Goal: Task Accomplishment & Management: Complete application form

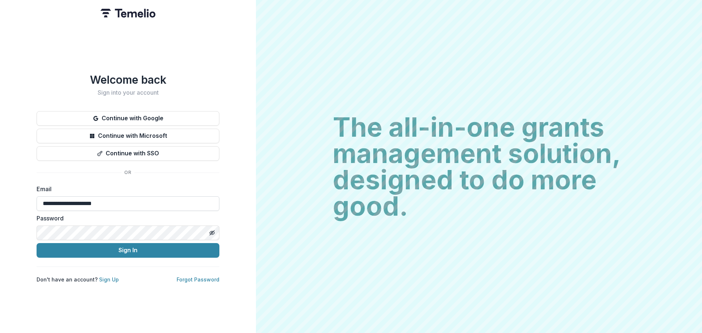
type input "**********"
click at [37, 243] on button "Sign In" at bounding box center [128, 250] width 183 height 15
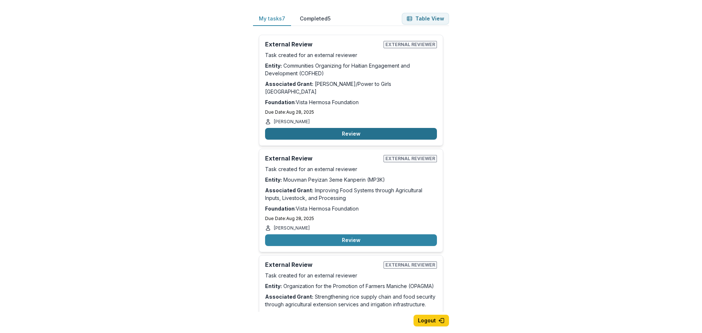
click at [363, 128] on button "Review" at bounding box center [351, 134] width 172 height 12
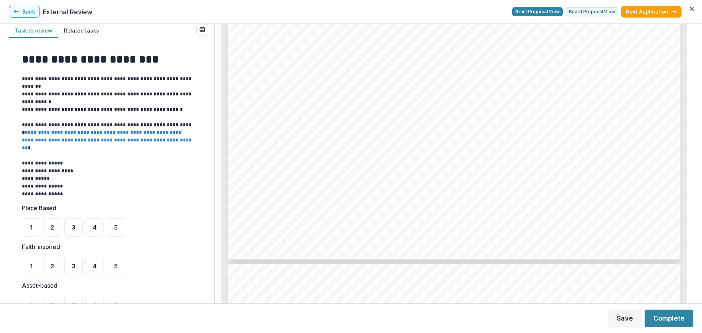
scroll to position [1755, 0]
click at [119, 226] on div "5" at bounding box center [116, 227] width 18 height 18
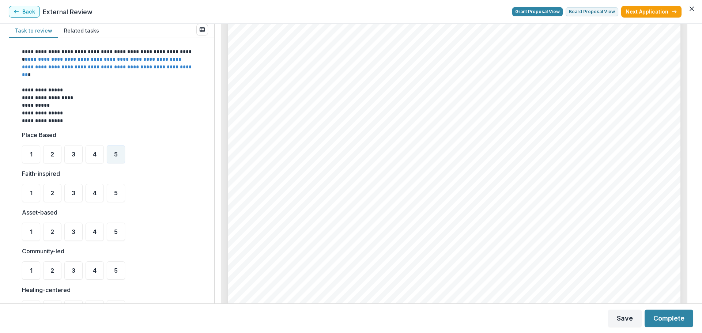
scroll to position [2267, 0]
click at [121, 194] on div "5" at bounding box center [116, 193] width 18 height 18
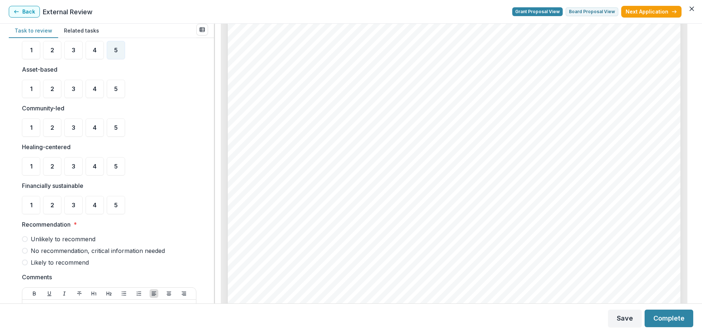
scroll to position [219, 0]
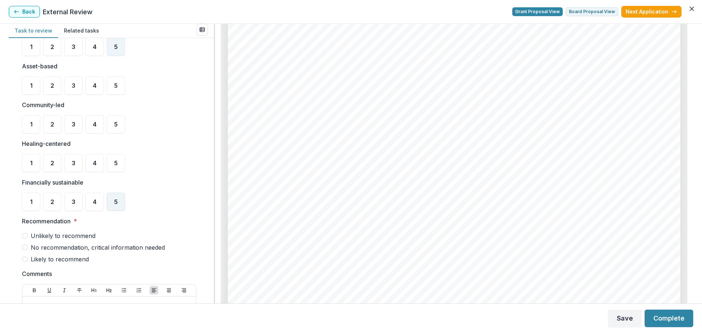
click at [114, 199] on span "5" at bounding box center [116, 202] width 4 height 6
click at [71, 162] on div "3" at bounding box center [73, 163] width 18 height 18
click at [94, 124] on span "4" at bounding box center [95, 124] width 4 height 6
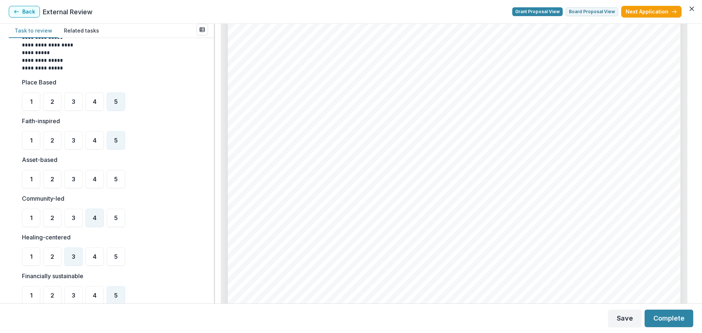
scroll to position [110, 0]
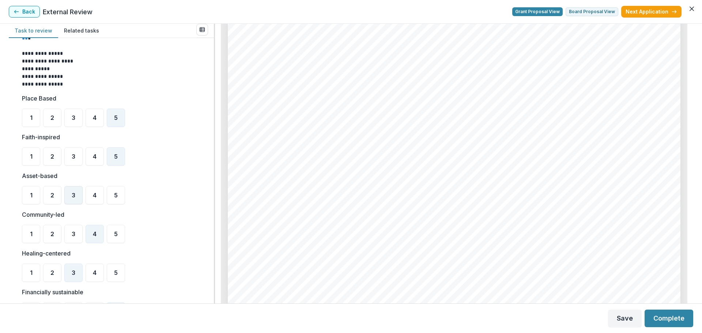
click at [72, 196] on span "3" at bounding box center [74, 195] width 4 height 6
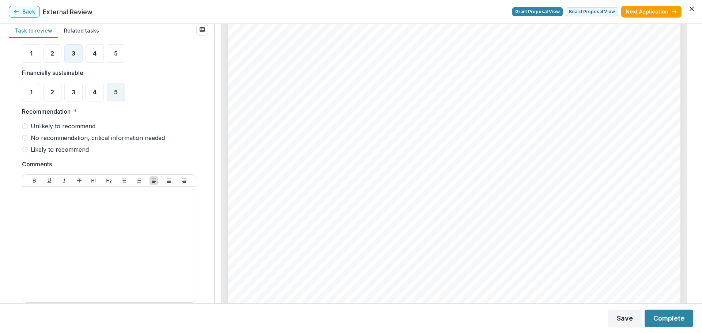
scroll to position [2073, 0]
click at [25, 140] on span at bounding box center [25, 138] width 6 height 6
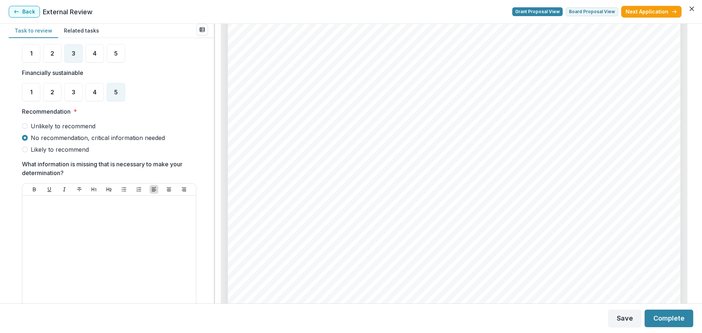
scroll to position [2110, 0]
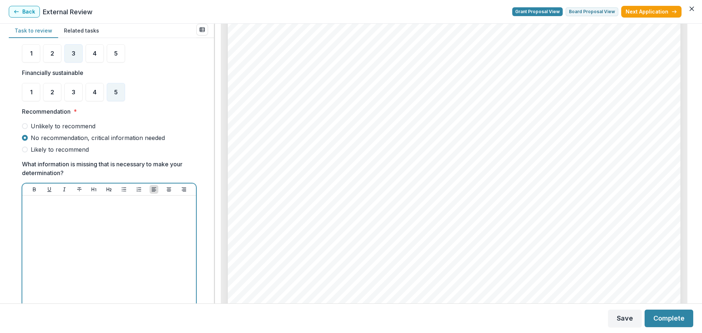
click at [122, 223] on div at bounding box center [109, 254] width 168 height 110
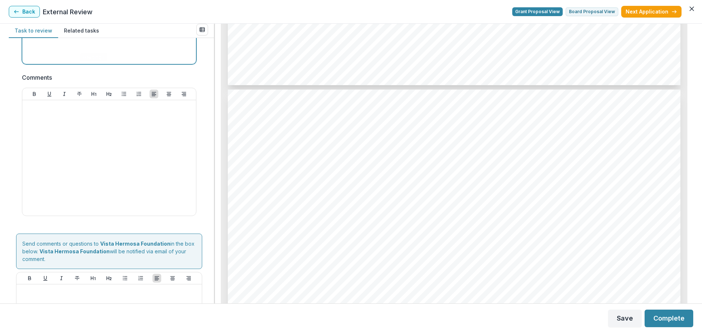
scroll to position [628, 0]
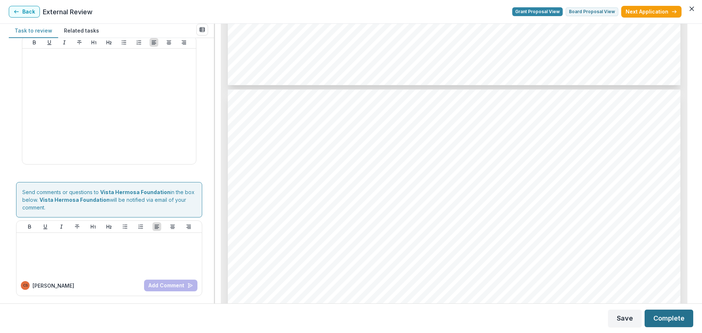
click at [672, 316] on button "Complete" at bounding box center [669, 319] width 49 height 18
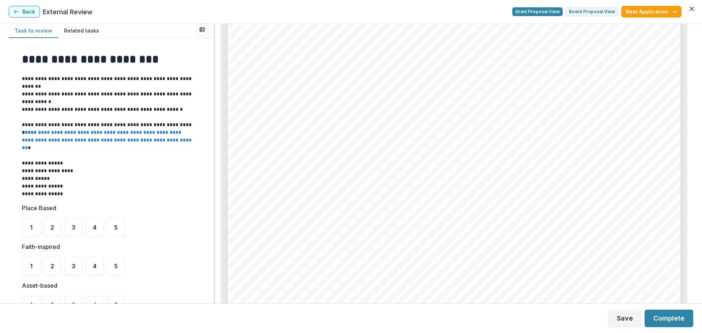
scroll to position [914, 0]
click at [22, 14] on button "Back" at bounding box center [24, 12] width 31 height 12
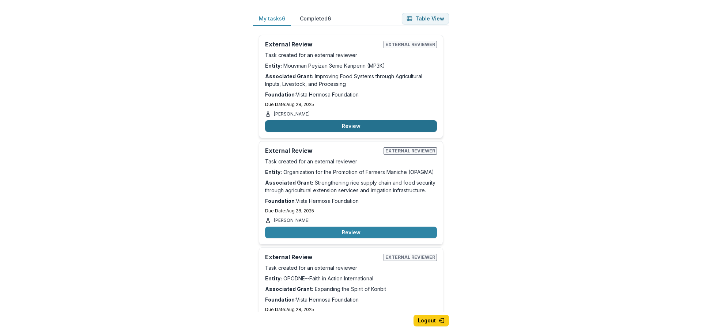
click at [352, 125] on button "Review" at bounding box center [351, 126] width 172 height 12
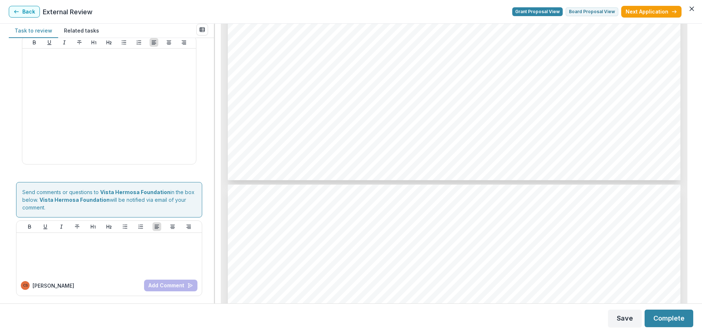
scroll to position [731, 0]
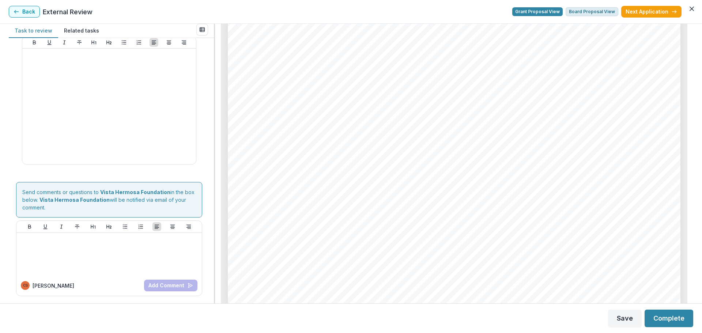
click at [596, 13] on button "Board Proposal View" at bounding box center [592, 11] width 53 height 9
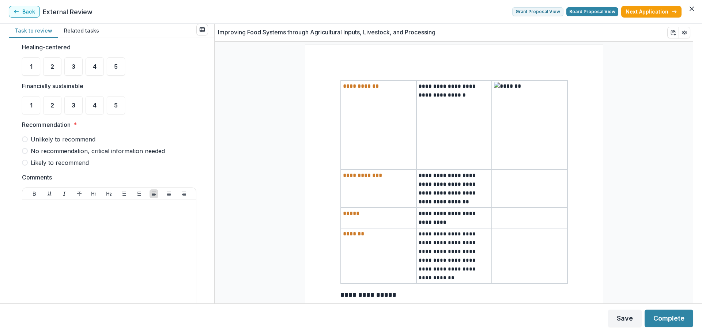
scroll to position [285, 0]
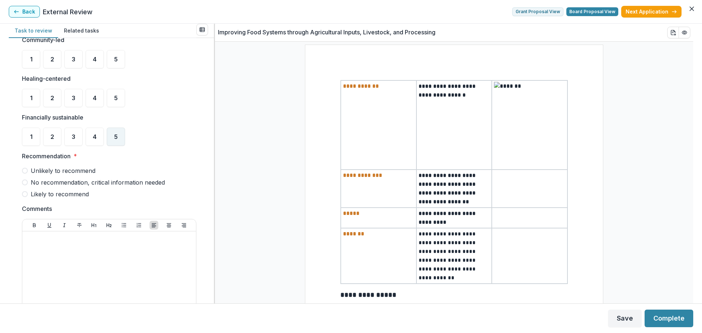
click at [118, 138] on div "5" at bounding box center [116, 137] width 18 height 18
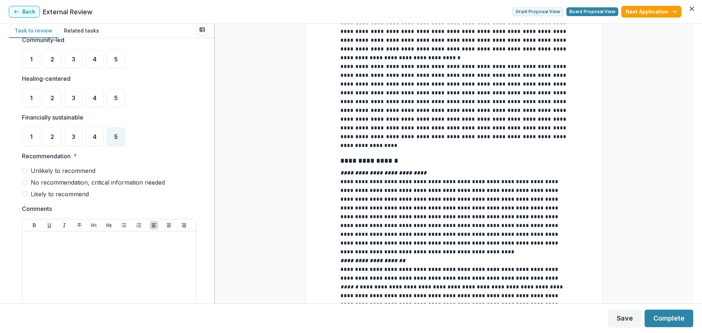
scroll to position [329, 0]
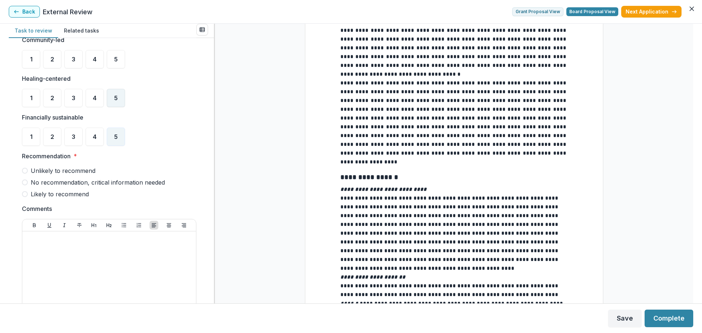
click at [110, 102] on div "5" at bounding box center [116, 98] width 18 height 18
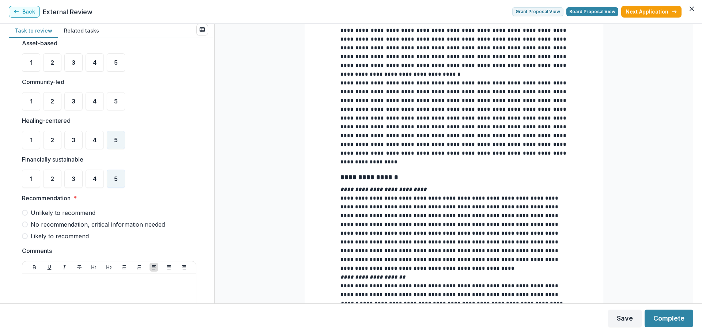
scroll to position [211, 0]
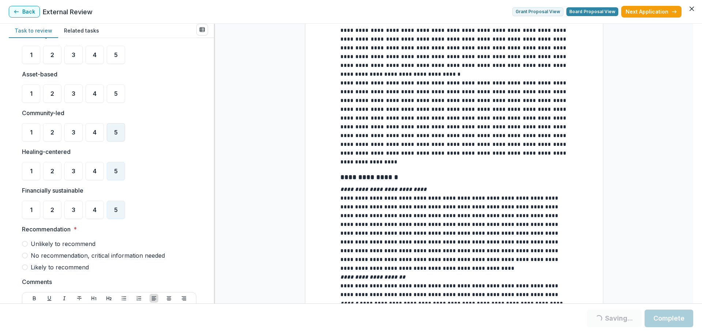
click at [116, 132] on span "5" at bounding box center [116, 132] width 4 height 6
click at [111, 91] on div "5" at bounding box center [116, 93] width 18 height 18
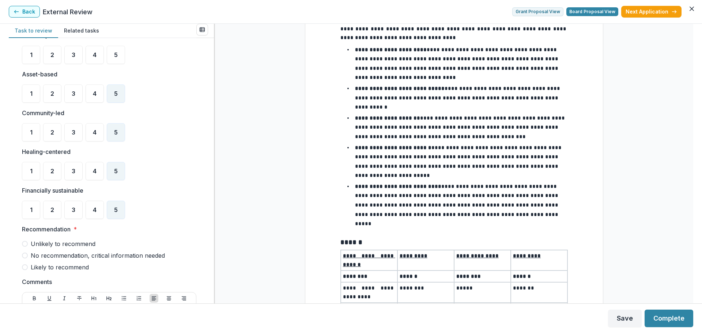
scroll to position [1424, 0]
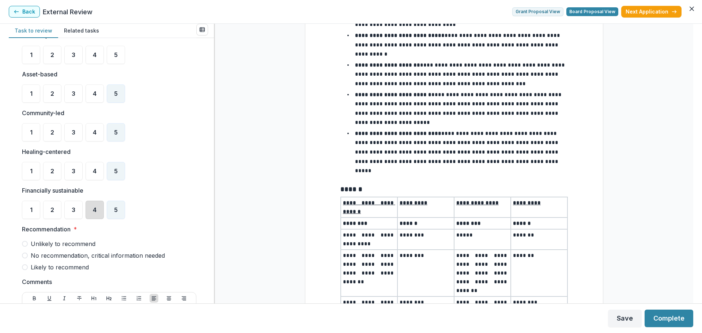
drag, startPoint x: 97, startPoint y: 209, endPoint x: 210, endPoint y: 229, distance: 115.1
click at [97, 209] on div "4" at bounding box center [95, 210] width 18 height 18
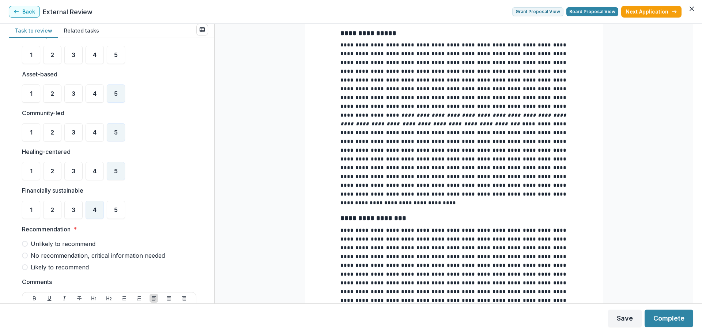
scroll to position [175, 0]
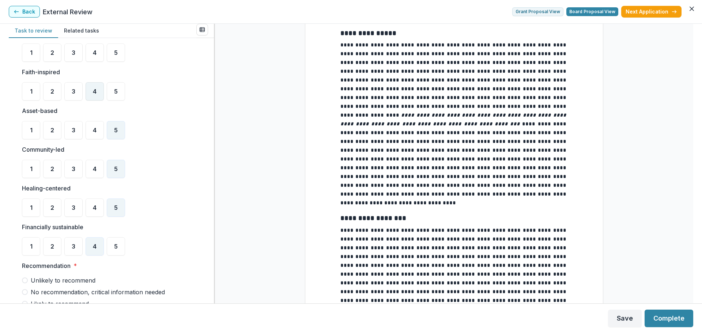
click at [95, 85] on div "4" at bounding box center [95, 91] width 18 height 18
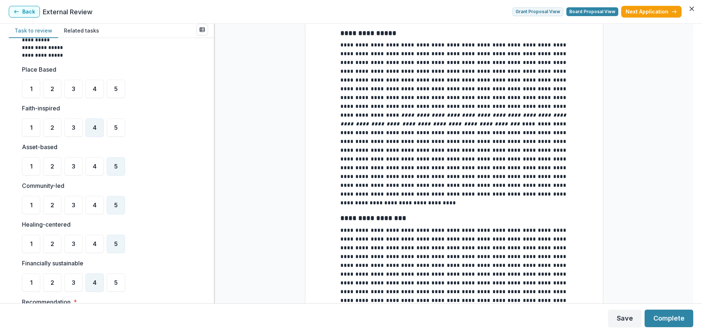
scroll to position [138, 0]
click at [116, 87] on span "5" at bounding box center [116, 89] width 4 height 6
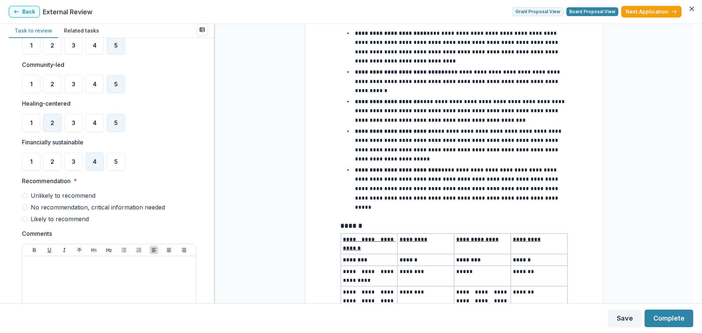
scroll to position [285, 0]
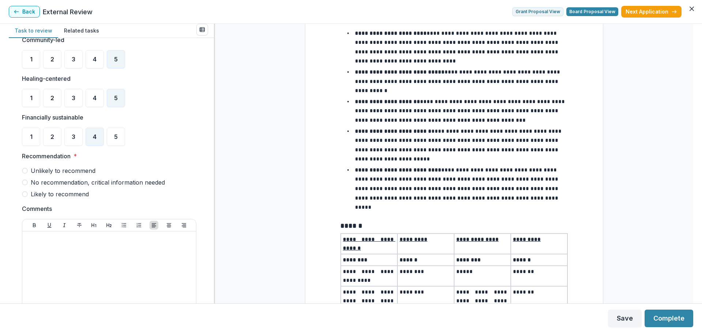
click at [25, 196] on span at bounding box center [25, 194] width 6 height 6
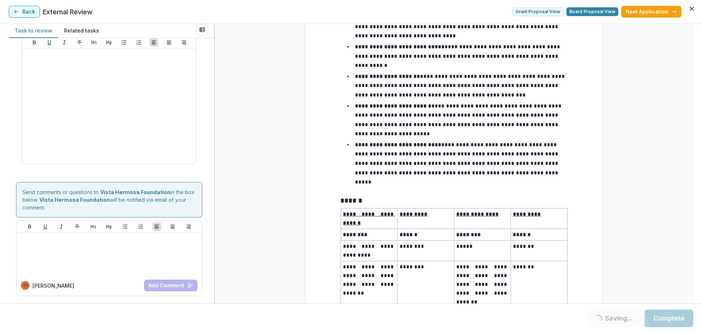
scroll to position [1424, 0]
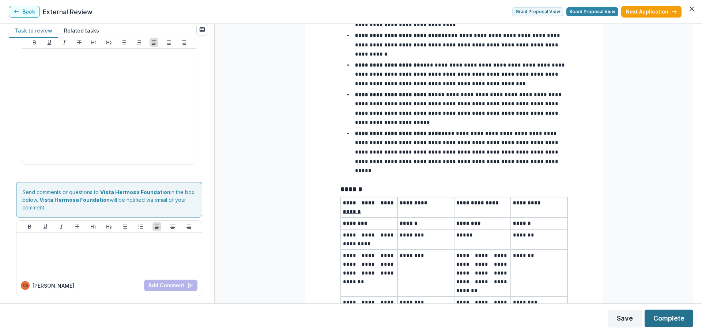
click at [673, 319] on button "Complete" at bounding box center [669, 319] width 49 height 18
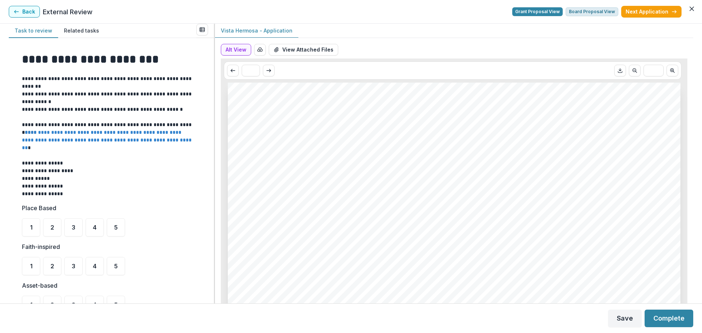
click at [592, 14] on button "Board Proposal View" at bounding box center [592, 11] width 53 height 9
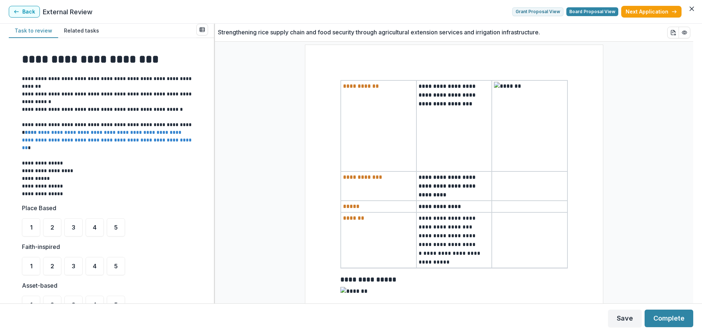
click at [19, 11] on icon "button" at bounding box center [17, 12] width 6 height 6
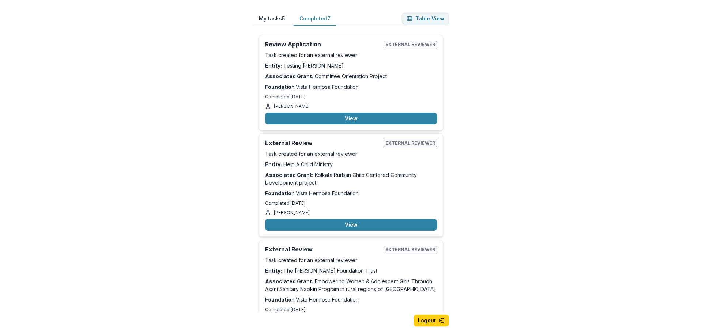
click at [314, 19] on button "Completed 7" at bounding box center [315, 19] width 43 height 14
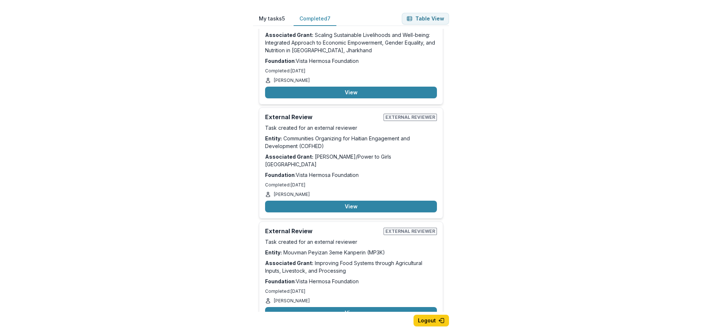
scroll to position [463, 0]
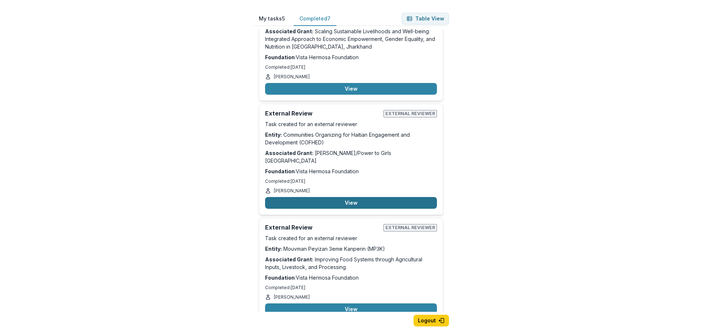
click at [358, 197] on button "View" at bounding box center [351, 203] width 172 height 12
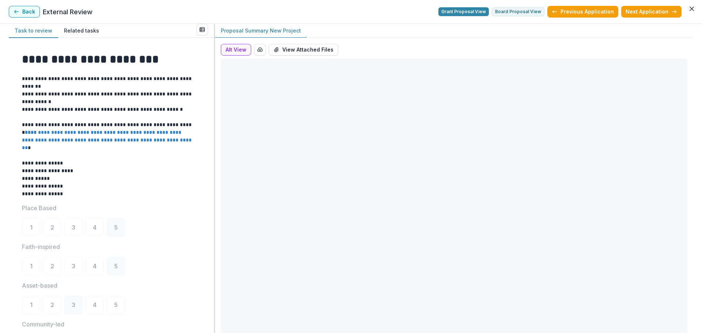
click at [514, 16] on div "Grant Proposal View Board Proposal View Previous Application Next Application" at bounding box center [559, 12] width 243 height 12
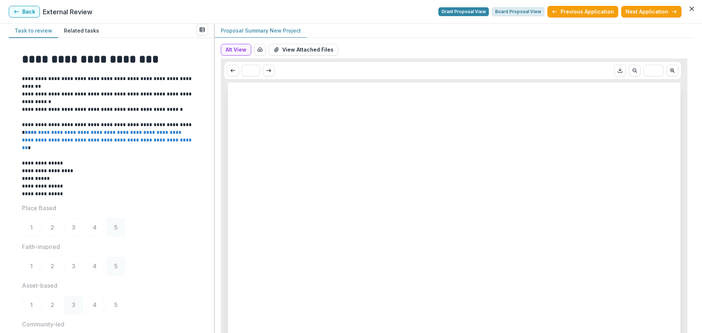
click at [514, 10] on button "Board Proposal View" at bounding box center [518, 11] width 53 height 9
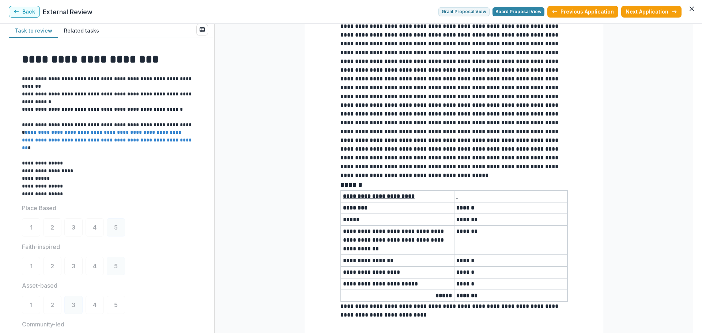
scroll to position [1413, 0]
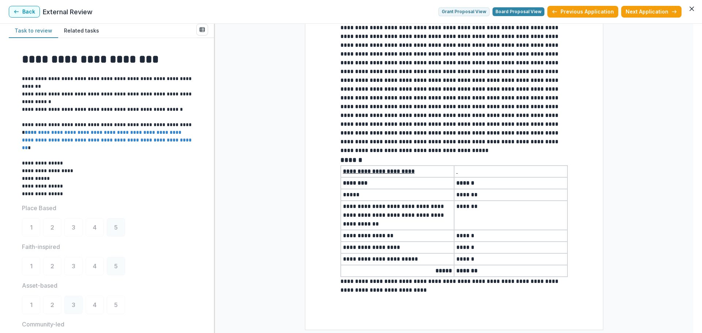
click at [25, 11] on button "Back" at bounding box center [24, 12] width 31 height 12
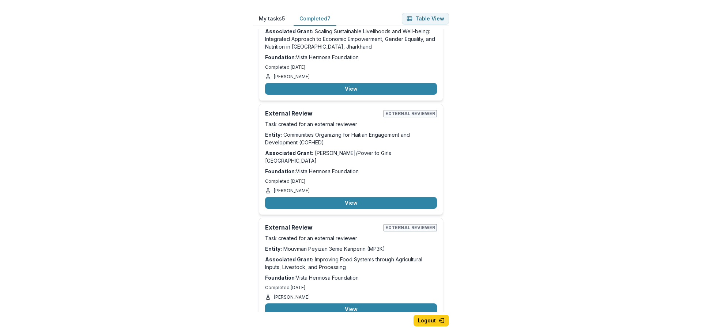
scroll to position [227, 0]
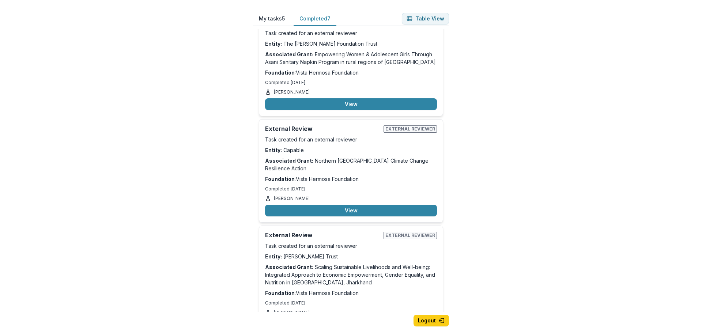
click at [267, 17] on button "My tasks 5" at bounding box center [272, 19] width 38 height 14
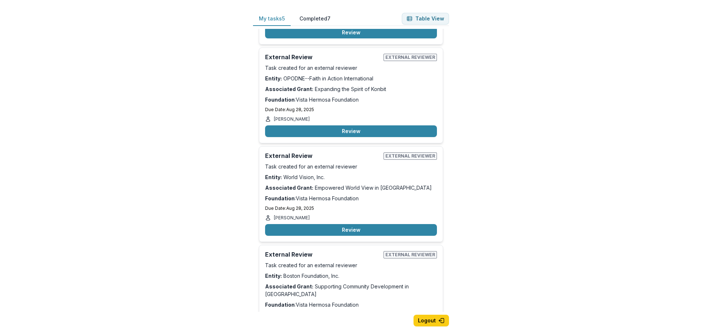
scroll to position [0, 0]
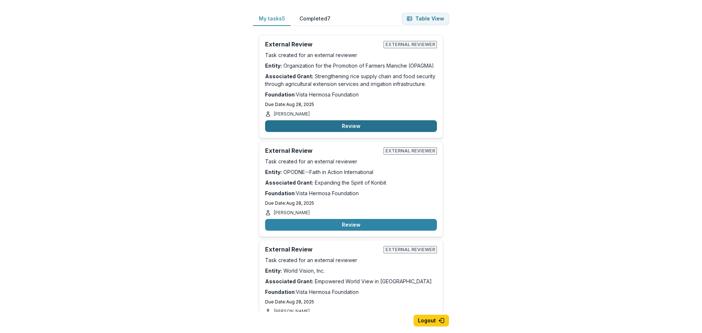
click at [343, 124] on button "Review" at bounding box center [351, 126] width 172 height 12
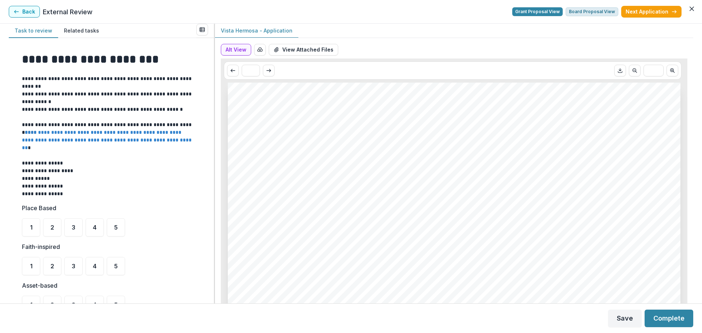
click at [593, 10] on button "Board Proposal View" at bounding box center [592, 11] width 53 height 9
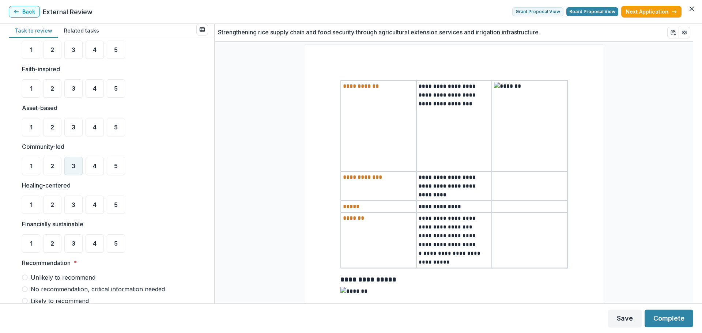
scroll to position [183, 0]
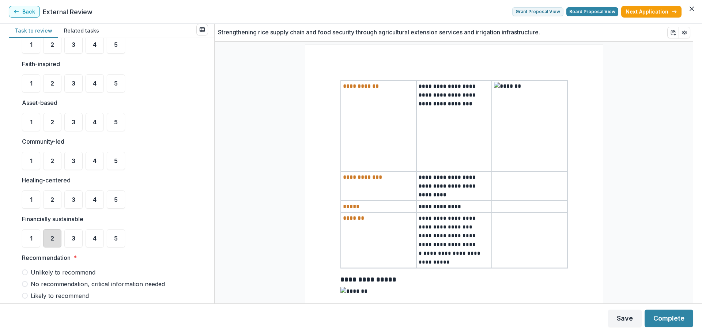
click at [49, 238] on div "2" at bounding box center [52, 238] width 18 height 18
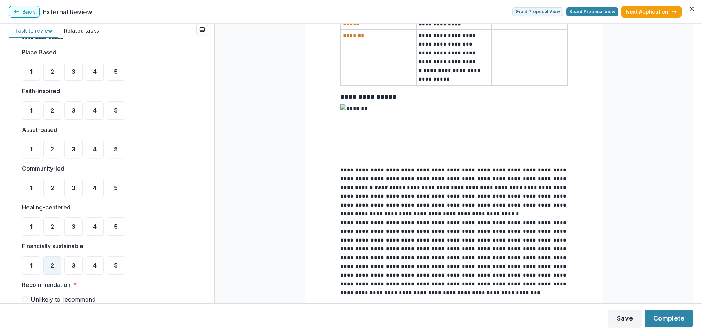
scroll to position [146, 0]
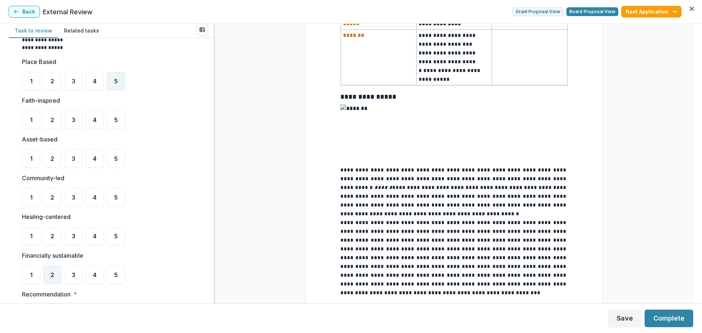
click at [115, 78] on span "5" at bounding box center [116, 81] width 4 height 6
click at [114, 197] on span "5" at bounding box center [116, 198] width 4 height 6
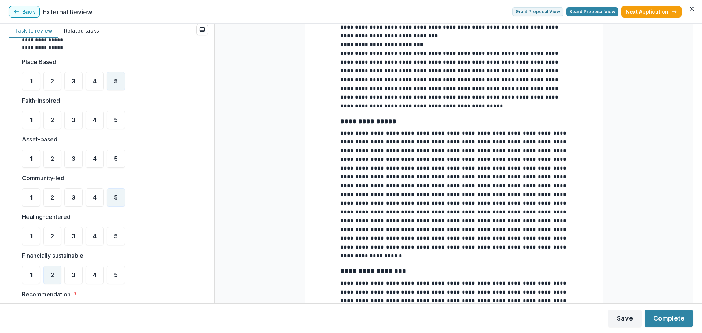
scroll to position [805, 0]
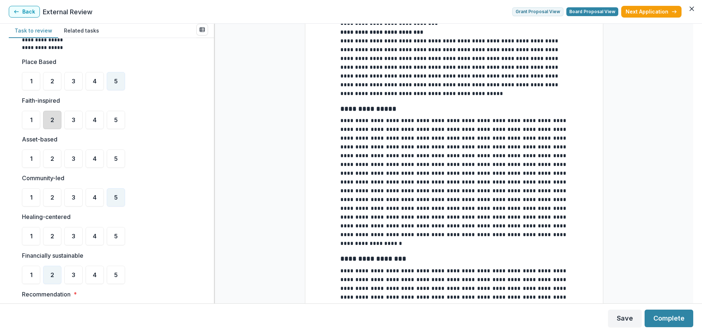
click at [50, 119] on div "2" at bounding box center [52, 120] width 18 height 18
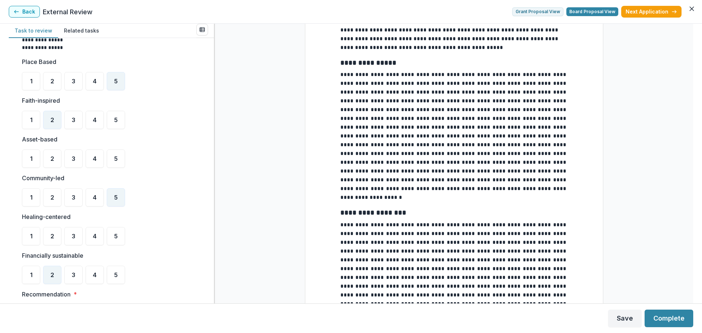
scroll to position [878, 0]
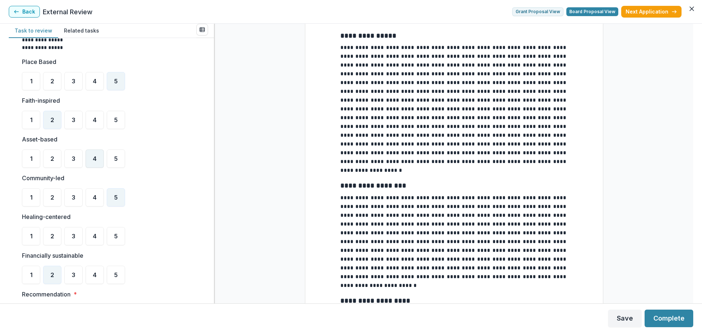
click at [96, 158] on span "4" at bounding box center [95, 159] width 4 height 6
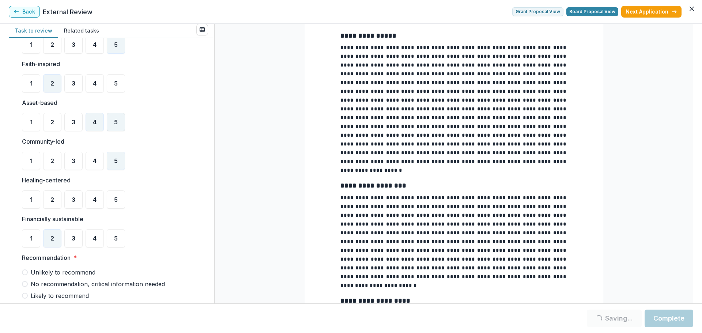
scroll to position [219, 0]
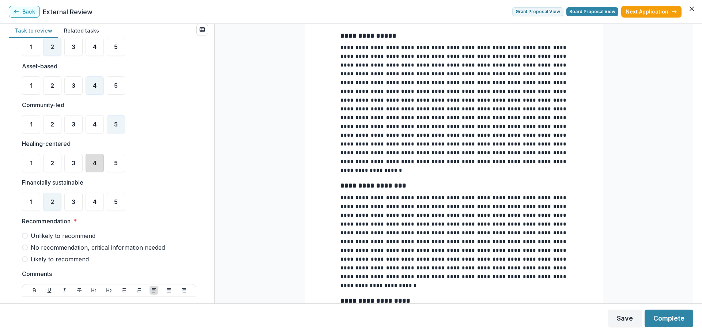
click at [91, 160] on div "4" at bounding box center [95, 163] width 18 height 18
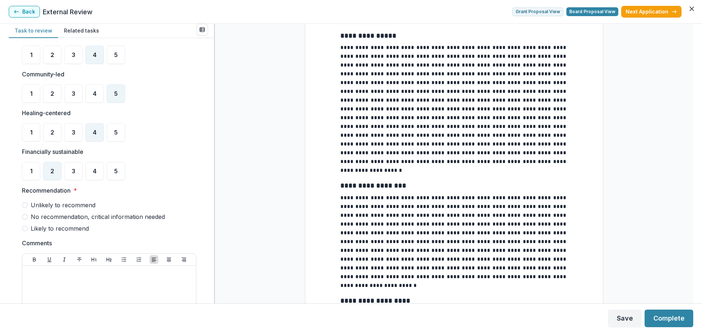
scroll to position [293, 0]
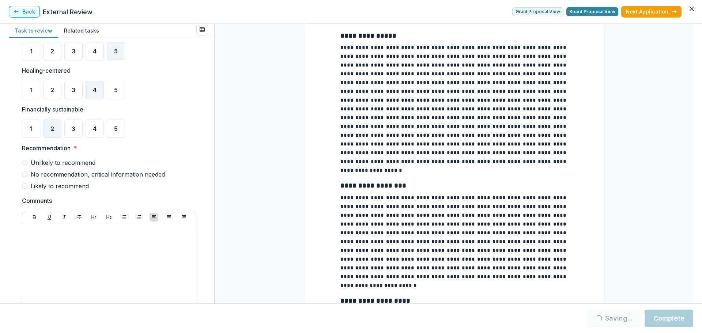
click at [24, 174] on span at bounding box center [25, 175] width 6 height 6
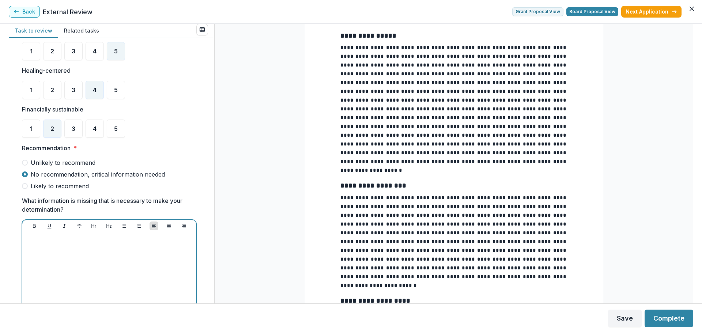
click at [101, 253] on div at bounding box center [109, 290] width 168 height 110
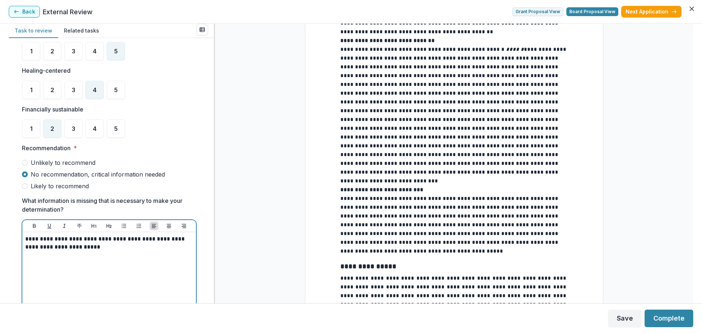
scroll to position [658, 0]
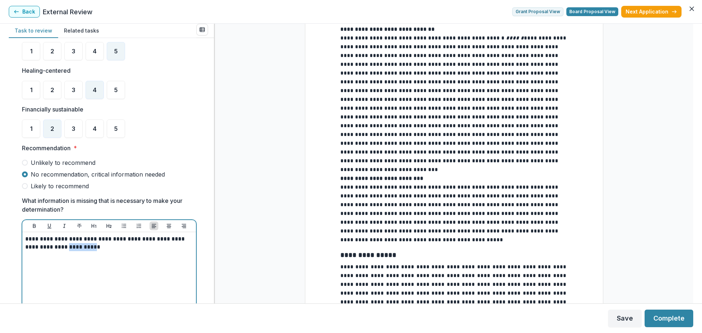
drag, startPoint x: 72, startPoint y: 248, endPoint x: 50, endPoint y: 248, distance: 21.9
click at [50, 248] on p "**********" at bounding box center [108, 243] width 166 height 16
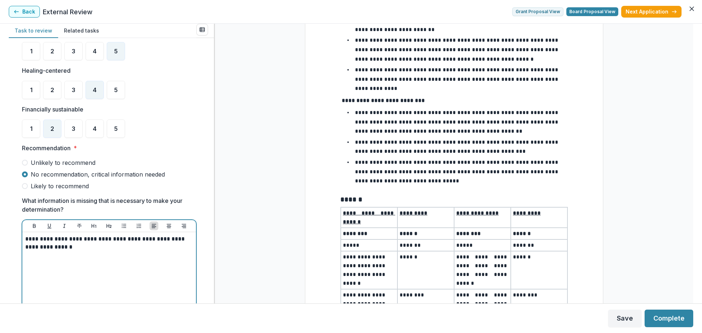
scroll to position [1394, 0]
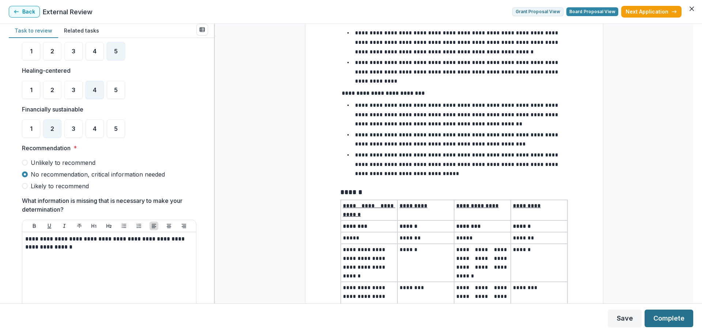
click at [671, 319] on button "Complete" at bounding box center [669, 319] width 49 height 18
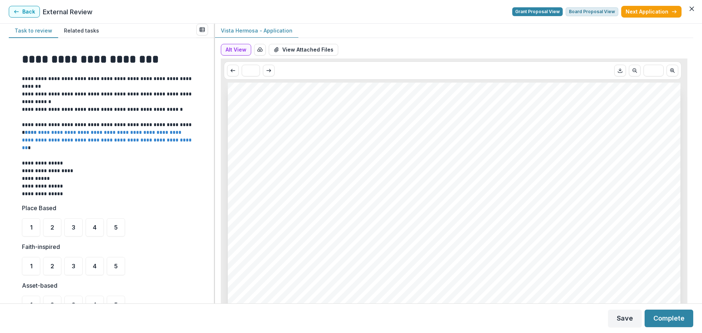
click at [581, 13] on button "Board Proposal View" at bounding box center [592, 11] width 53 height 9
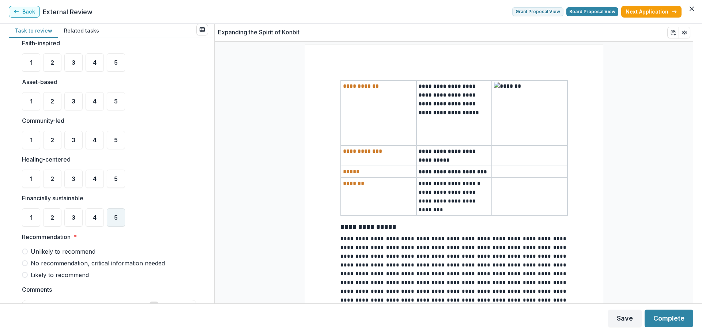
scroll to position [219, 0]
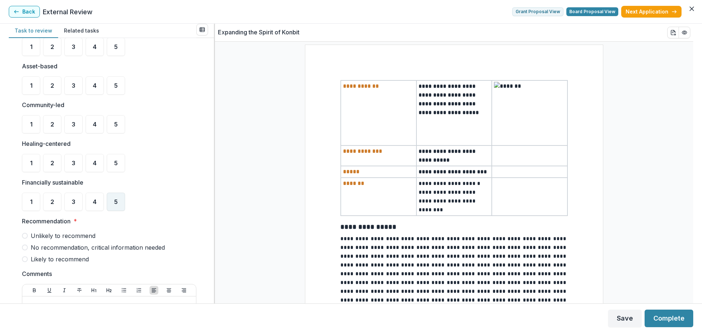
click at [117, 201] on span "5" at bounding box center [116, 202] width 4 height 6
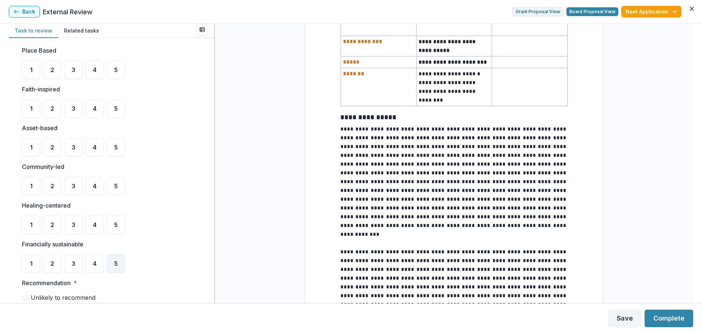
scroll to position [146, 0]
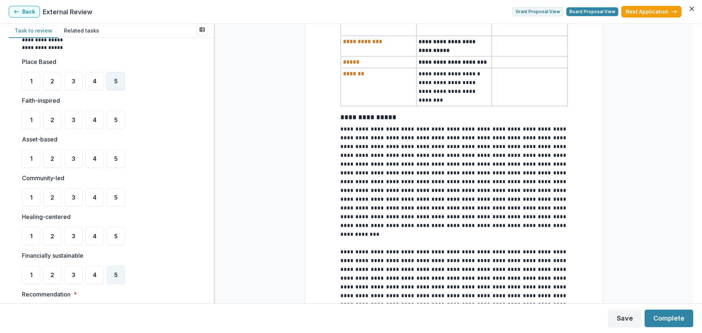
click at [117, 82] on span "5" at bounding box center [116, 81] width 4 height 6
click at [116, 192] on div "5" at bounding box center [116, 197] width 18 height 18
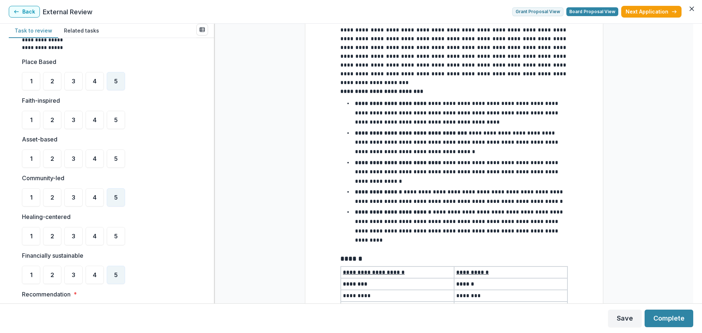
scroll to position [1411, 0]
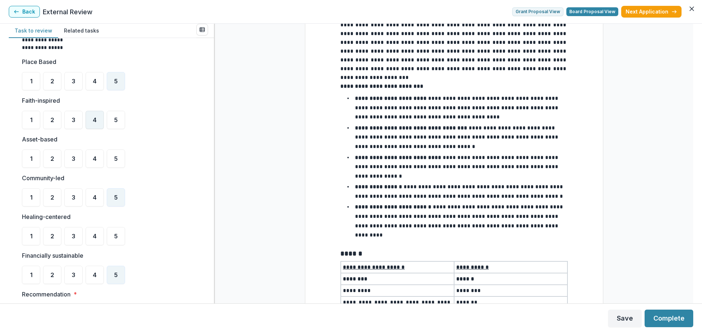
click at [96, 121] on span "4" at bounding box center [95, 120] width 4 height 6
click at [99, 155] on div "4" at bounding box center [95, 159] width 18 height 18
click at [93, 236] on span "4" at bounding box center [95, 236] width 4 height 6
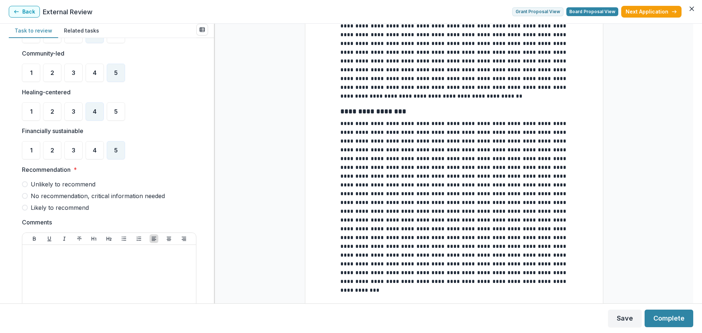
scroll to position [293, 0]
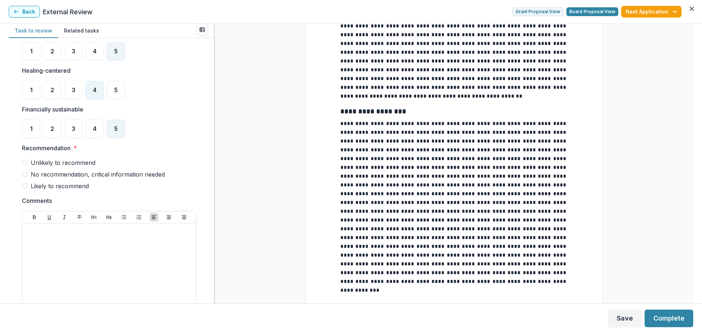
click at [23, 184] on span at bounding box center [25, 186] width 6 height 6
click at [88, 253] on div at bounding box center [109, 281] width 168 height 110
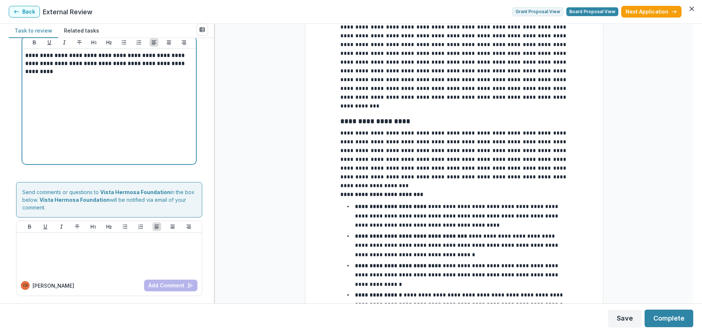
scroll to position [1375, 0]
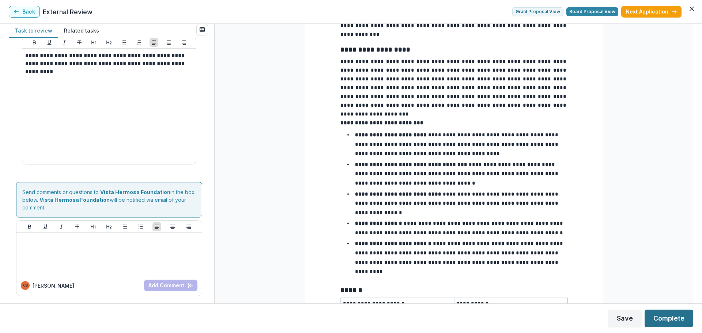
click at [680, 315] on button "Complete" at bounding box center [669, 319] width 49 height 18
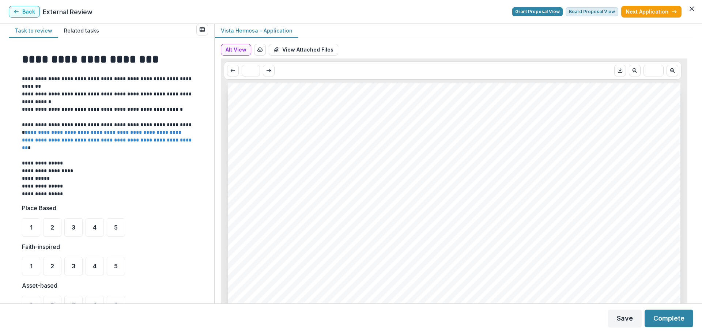
click at [588, 10] on button "Board Proposal View" at bounding box center [592, 11] width 53 height 9
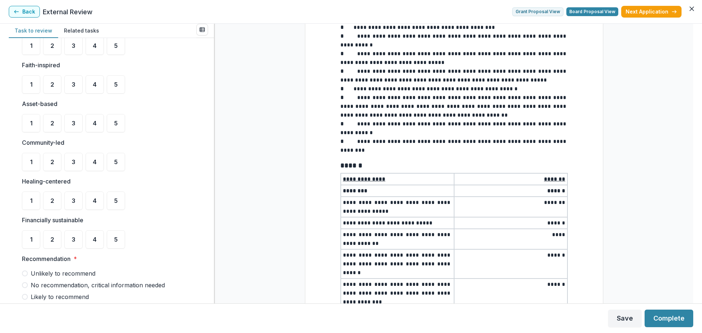
scroll to position [183, 0]
click at [34, 237] on div "1" at bounding box center [31, 238] width 18 height 18
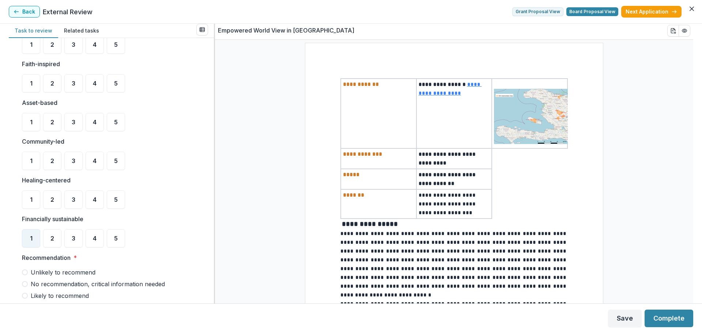
scroll to position [0, 0]
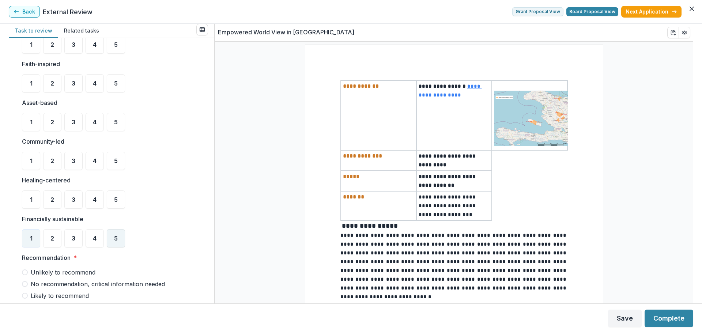
click at [115, 238] on span "5" at bounding box center [116, 239] width 4 height 6
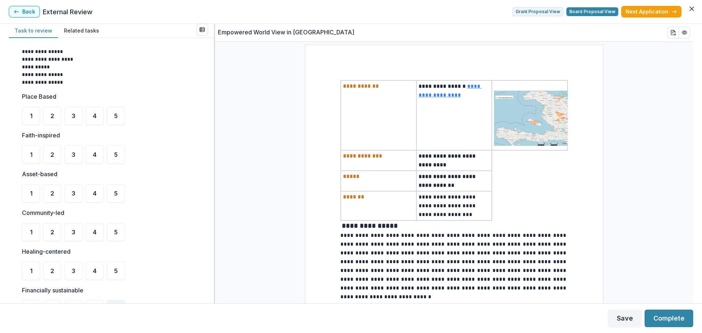
scroll to position [110, 0]
click at [116, 121] on div "5" at bounding box center [116, 118] width 18 height 18
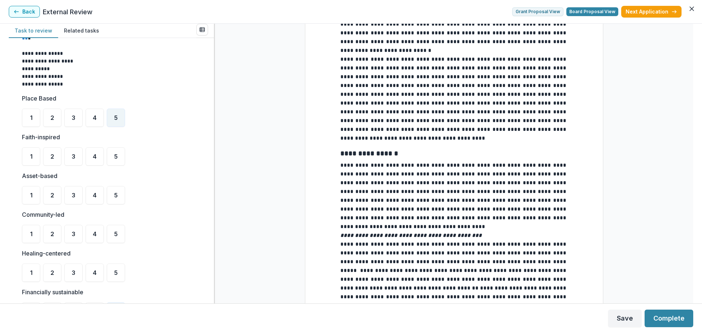
scroll to position [256, 0]
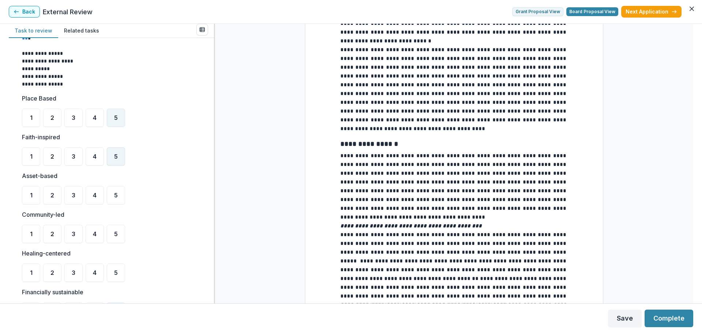
click at [115, 156] on span "5" at bounding box center [116, 157] width 4 height 6
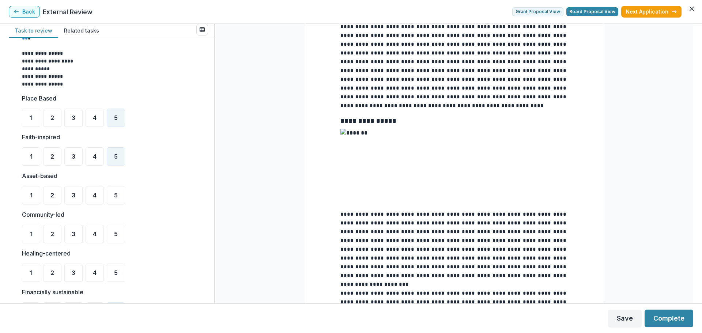
scroll to position [695, 0]
